Goal: Information Seeking & Learning: Find specific fact

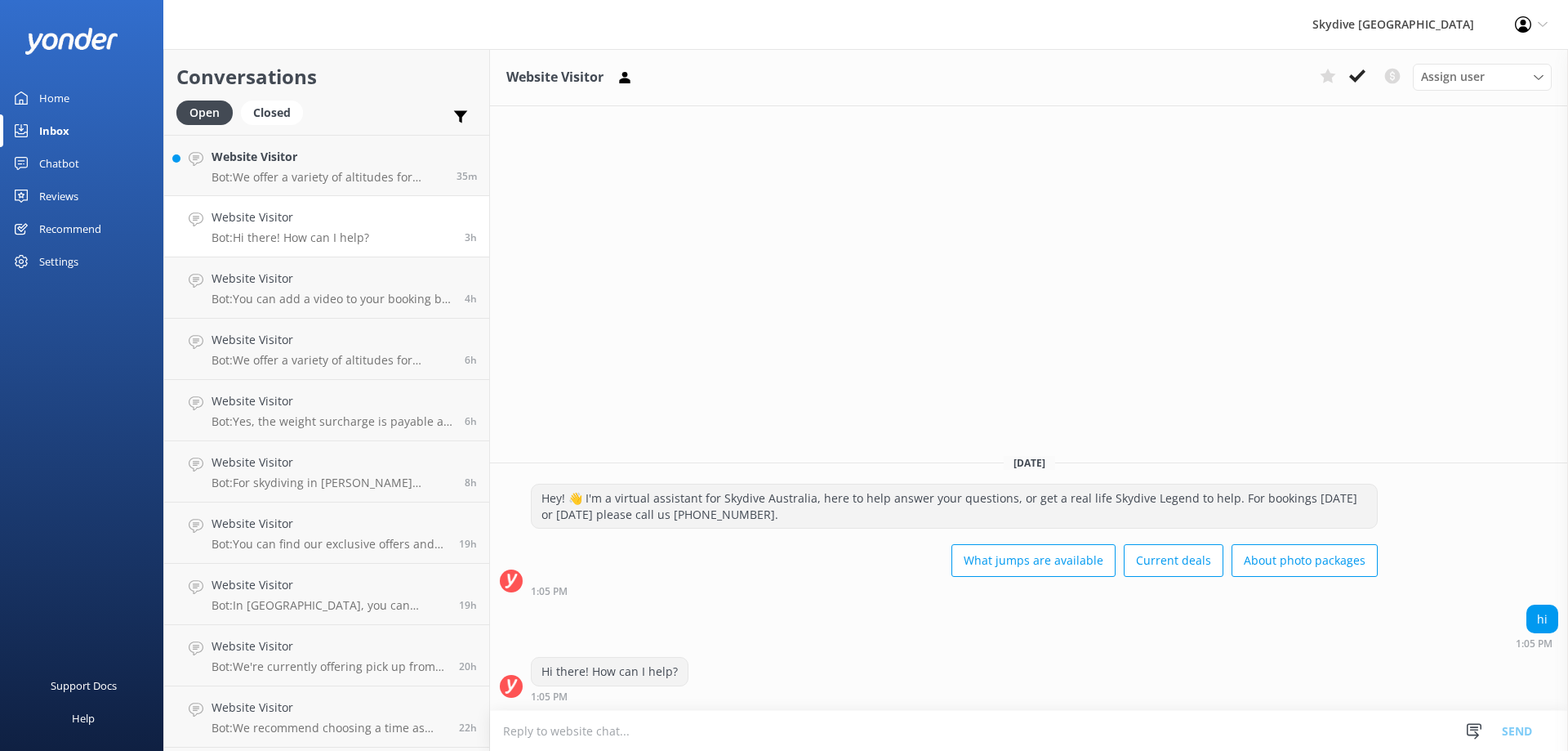
click at [61, 158] on div "Chatbot" at bounding box center [59, 163] width 40 height 33
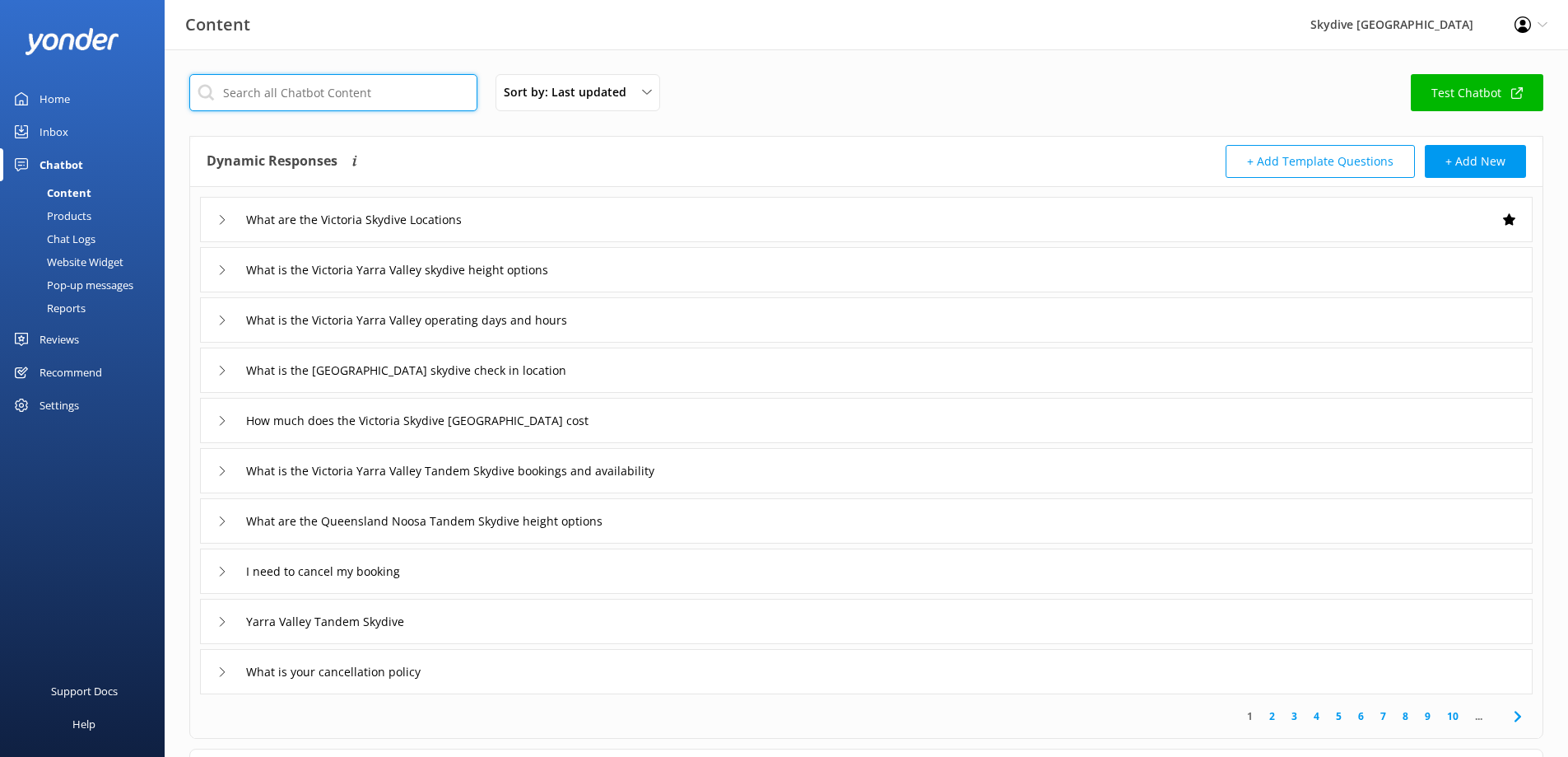
click at [326, 85] on input "text" at bounding box center [333, 92] width 288 height 37
click at [446, 101] on input "text" at bounding box center [333, 92] width 288 height 37
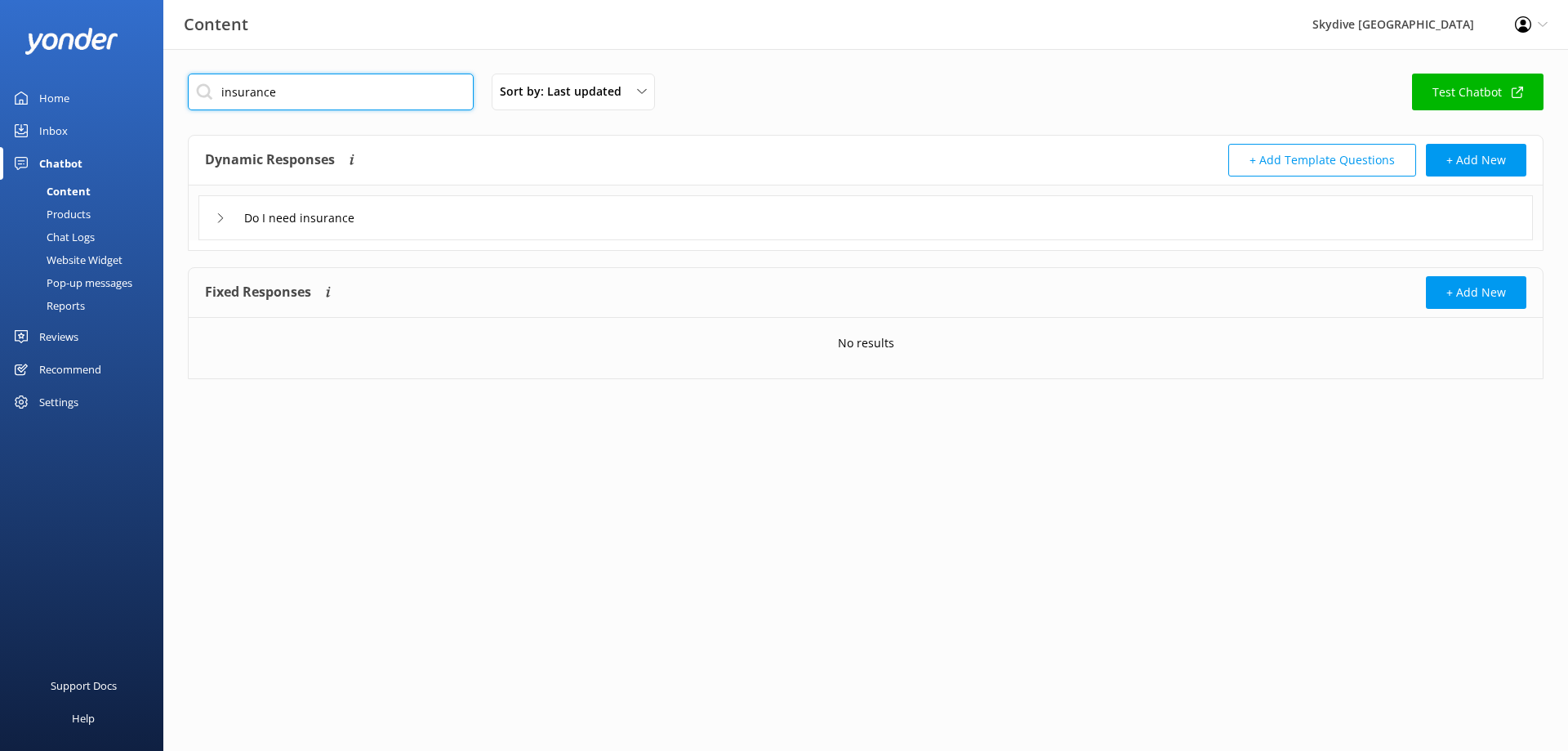
type input "insurance"
click at [232, 221] on div "Do I need insurance" at bounding box center [290, 218] width 150 height 27
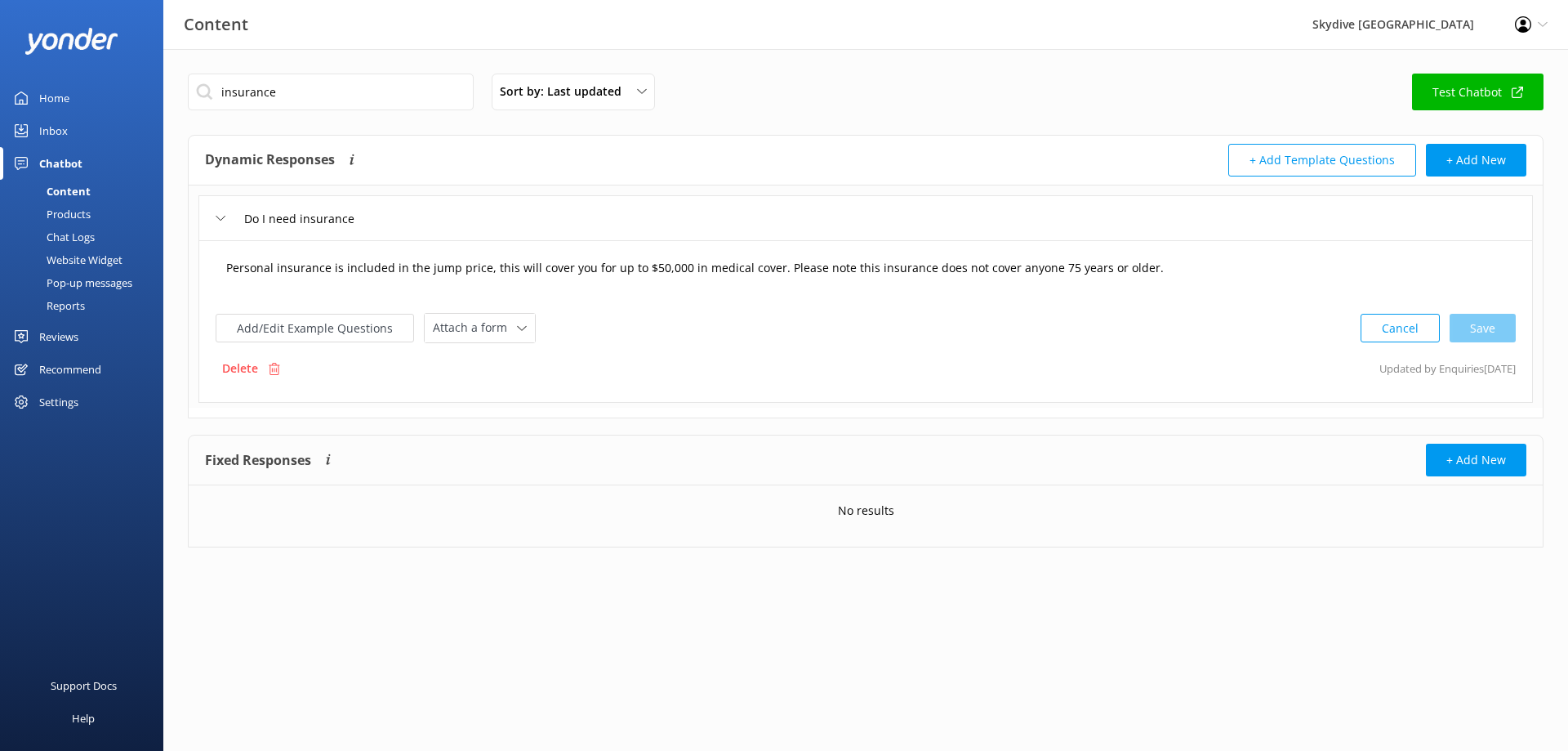
click at [573, 271] on textarea "Personal insurance is included in the jump price, this will cover you for up to…" at bounding box center [865, 276] width 1297 height 51
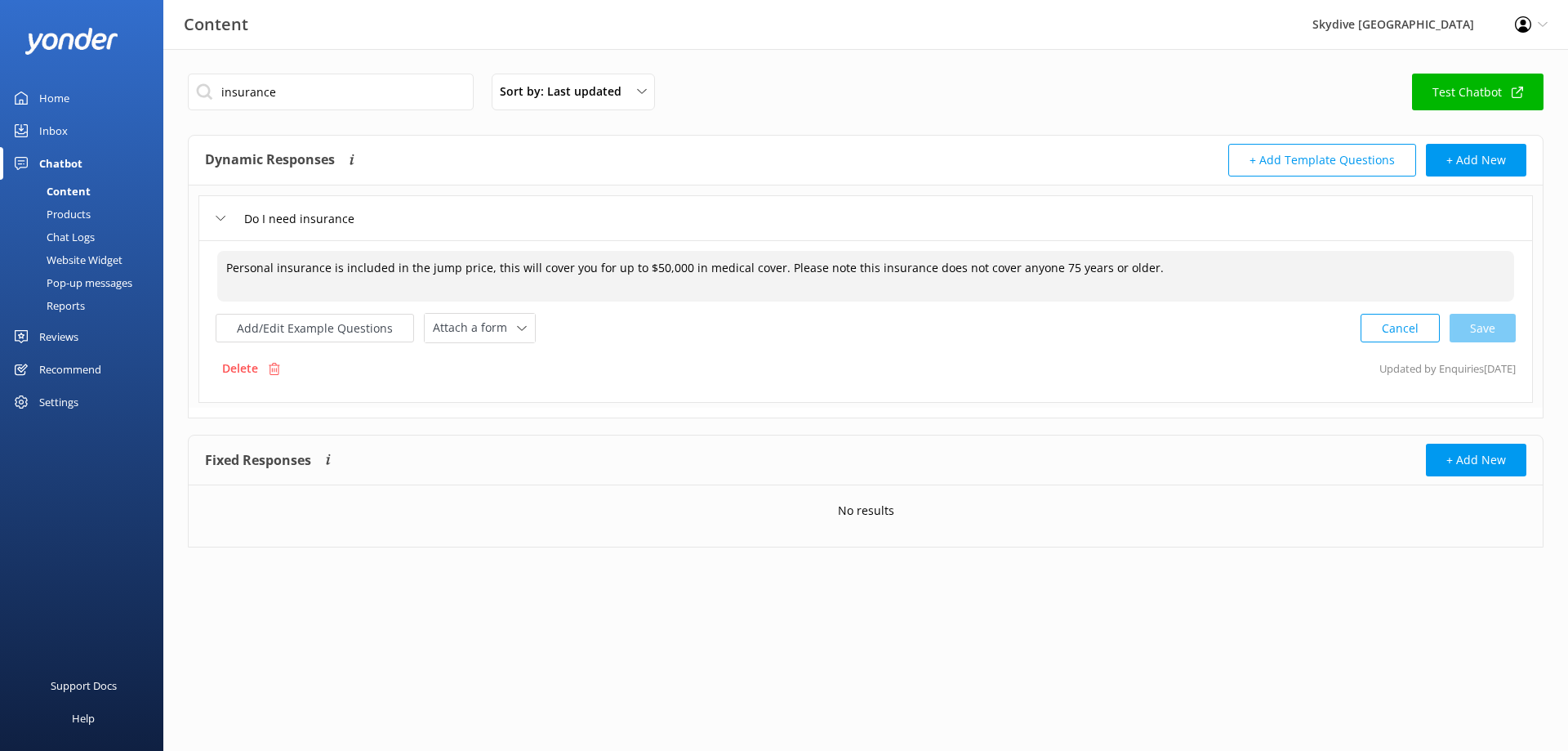
drag, startPoint x: 1184, startPoint y: 274, endPoint x: 213, endPoint y: 272, distance: 971.0
click at [213, 272] on div "Personal insurance is included in the jump price, this will cover you for up to…" at bounding box center [865, 321] width 1334 height 163
